Goal: Information Seeking & Learning: Find specific fact

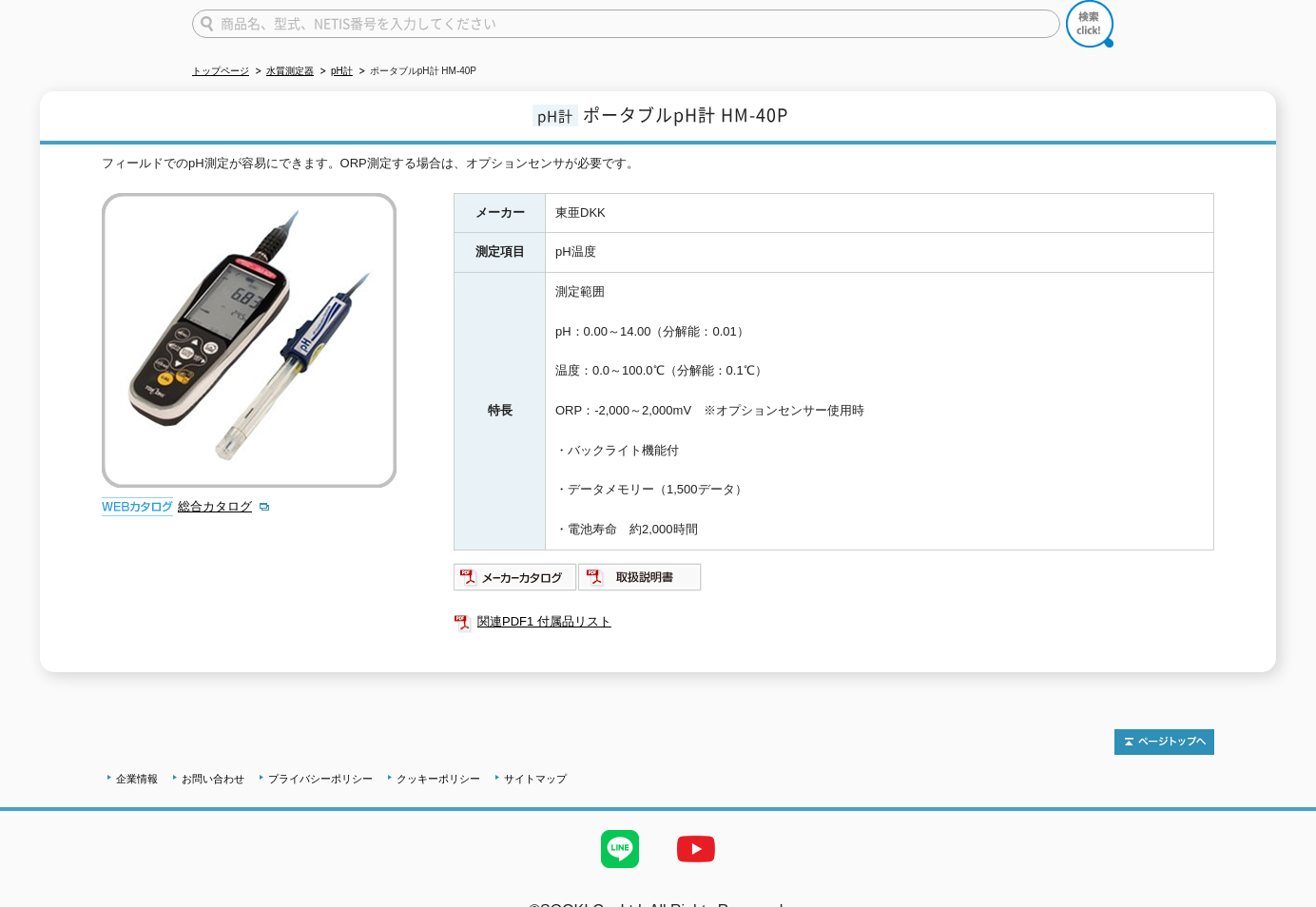
scroll to position [184, 0]
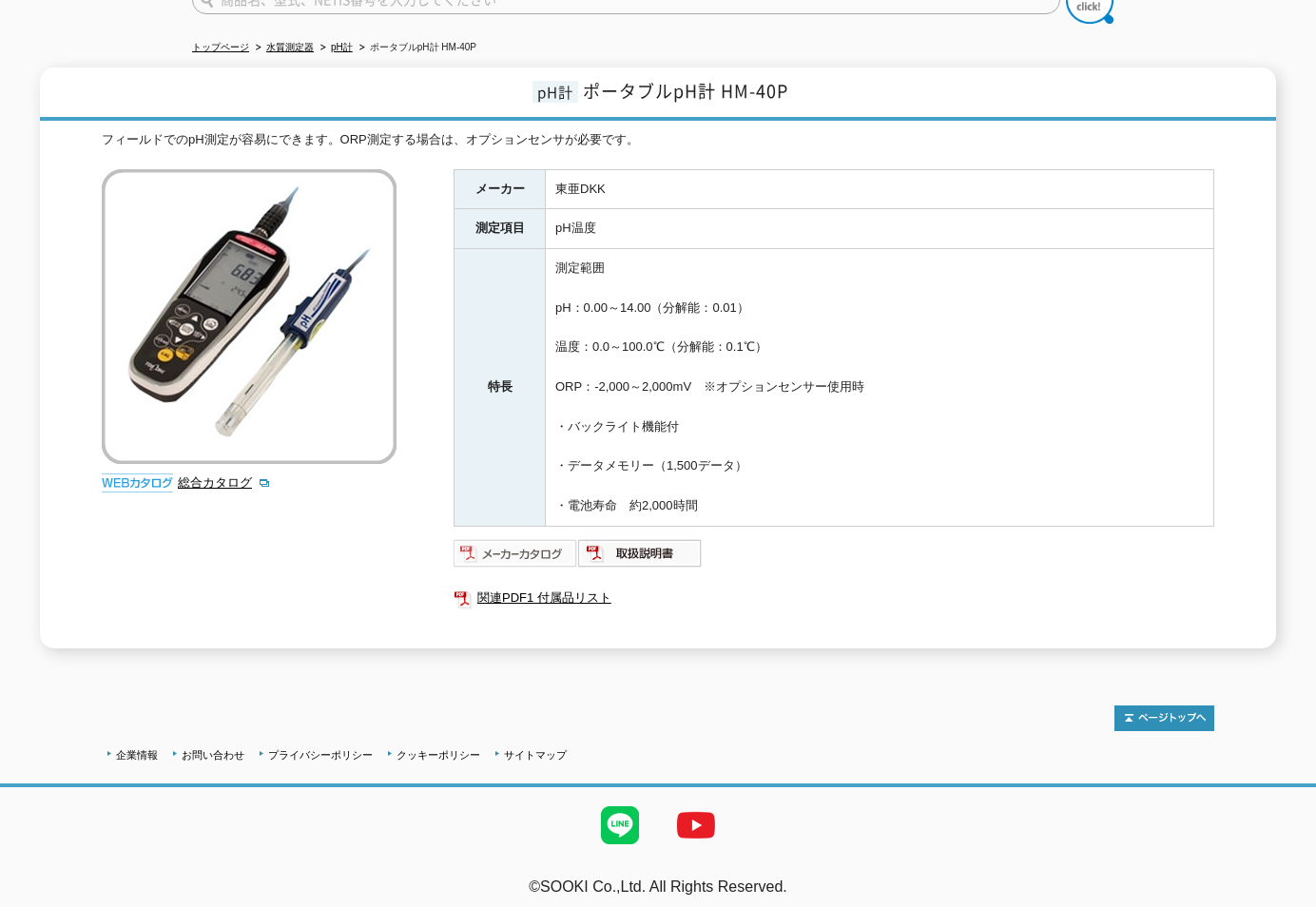
click at [534, 539] on img at bounding box center [516, 553] width 125 height 31
click at [646, 538] on img at bounding box center [641, 553] width 125 height 31
click at [550, 545] on img at bounding box center [516, 553] width 125 height 31
click at [672, 540] on img at bounding box center [641, 553] width 125 height 31
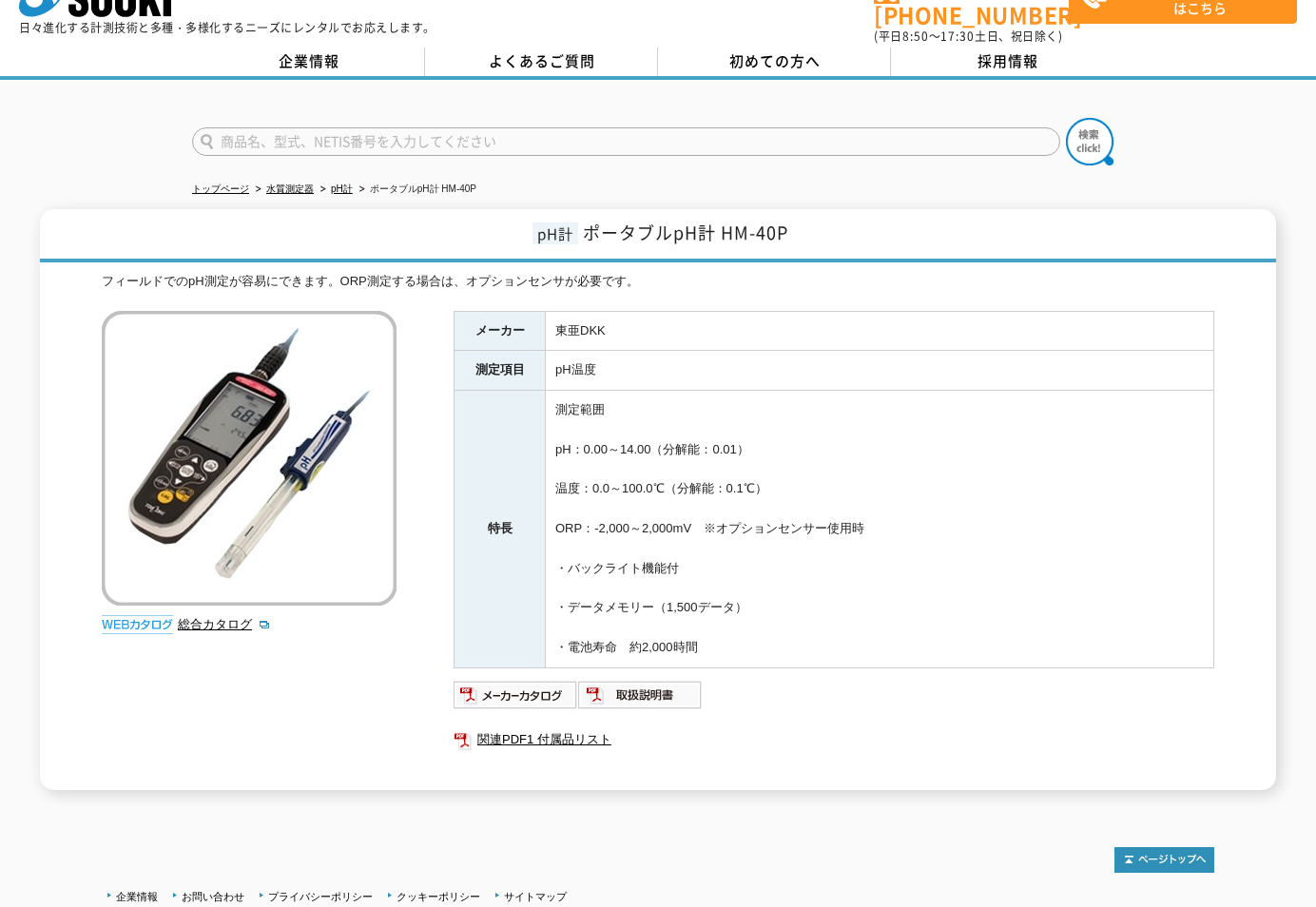
scroll to position [0, 0]
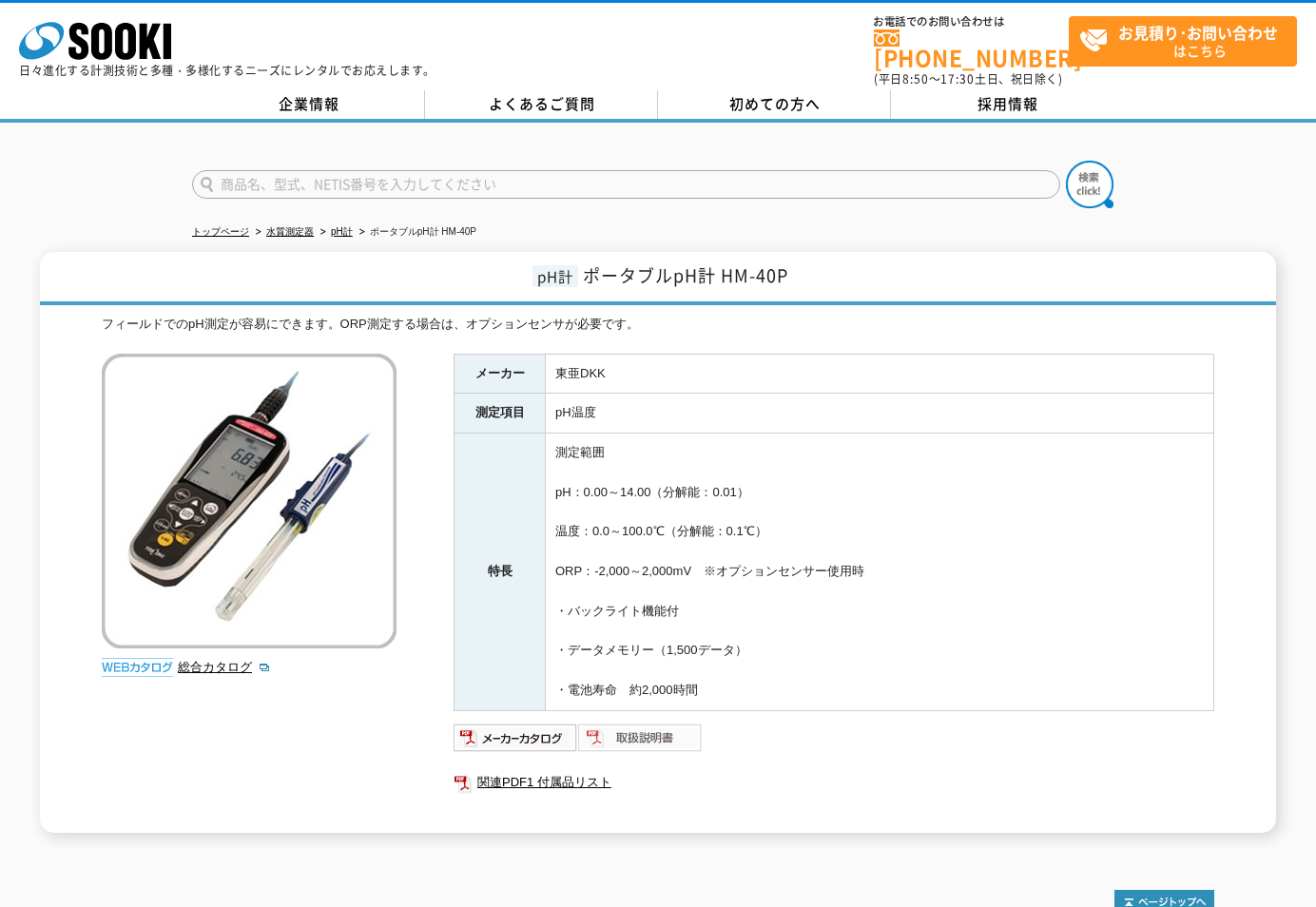
click at [678, 726] on img at bounding box center [641, 737] width 125 height 31
drag, startPoint x: 563, startPoint y: 358, endPoint x: 605, endPoint y: 361, distance: 42.1
click at [605, 361] on td "東亜DKK" at bounding box center [880, 374] width 668 height 40
drag, startPoint x: 605, startPoint y: 361, endPoint x: 556, endPoint y: 360, distance: 49.0
click at [557, 360] on td "東亜DKK" at bounding box center [880, 374] width 668 height 40
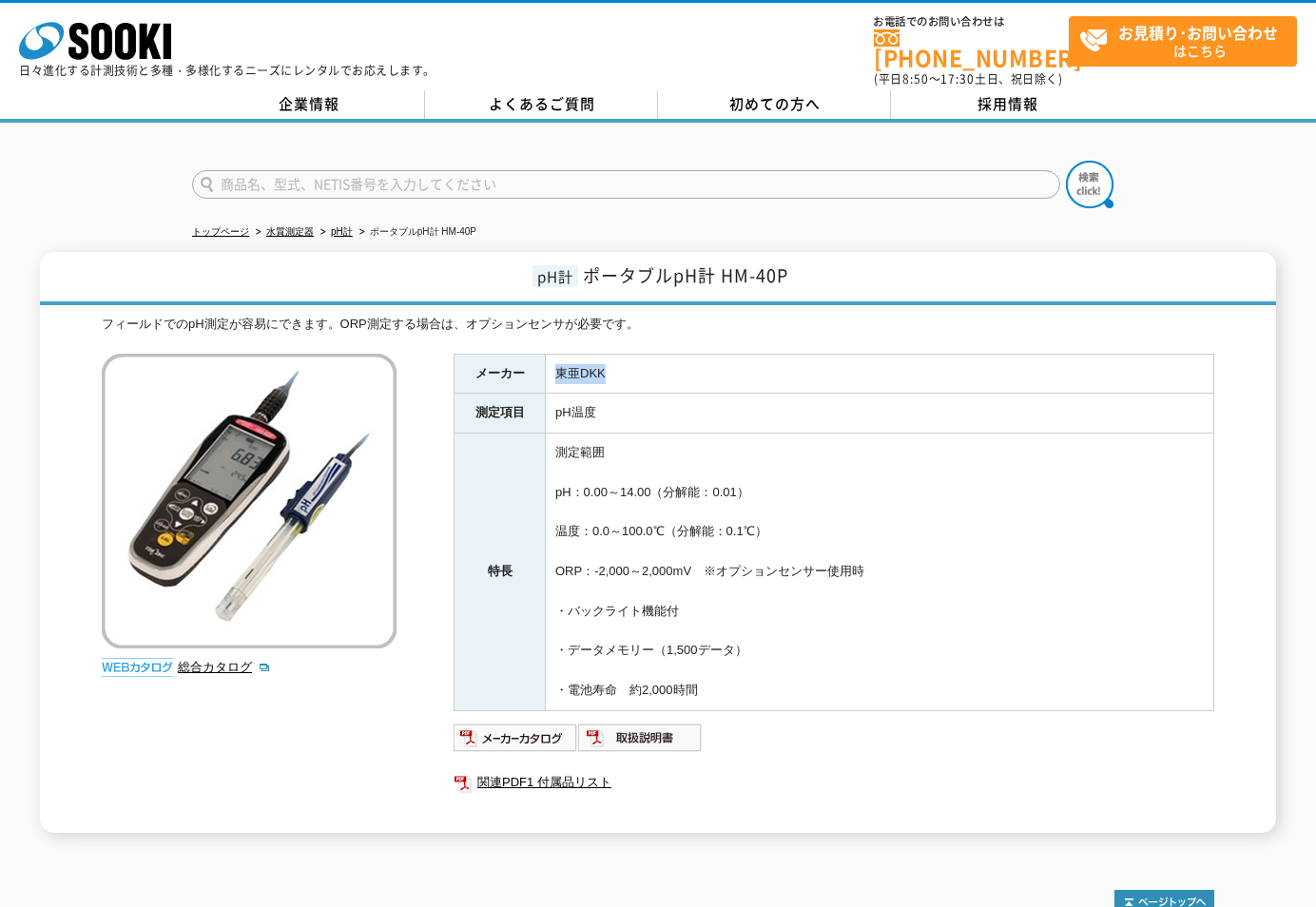
drag, startPoint x: 553, startPoint y: 360, endPoint x: 611, endPoint y: 367, distance: 58.4
click at [611, 367] on td "東亜DKK" at bounding box center [880, 374] width 668 height 40
drag, startPoint x: 611, startPoint y: 367, endPoint x: 588, endPoint y: 365, distance: 23.1
copy td "東亜DKK"
